Goal: Task Accomplishment & Management: Manage account settings

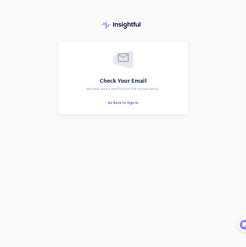
click at [124, 100] on div "Go Back to Sign In" at bounding box center [123, 102] width 31 height 5
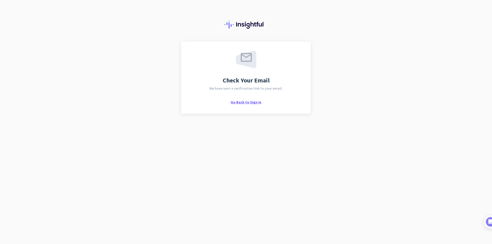
click at [259, 103] on span "Go Back to Sign In" at bounding box center [246, 102] width 31 height 5
click at [423, 72] on div "Check Your Email We have sent a verification link to your email. Go Back to Sig…" at bounding box center [246, 122] width 492 height 244
click at [247, 102] on span "Go Back to Sign In" at bounding box center [246, 102] width 31 height 5
